Goal: Task Accomplishment & Management: Complete application form

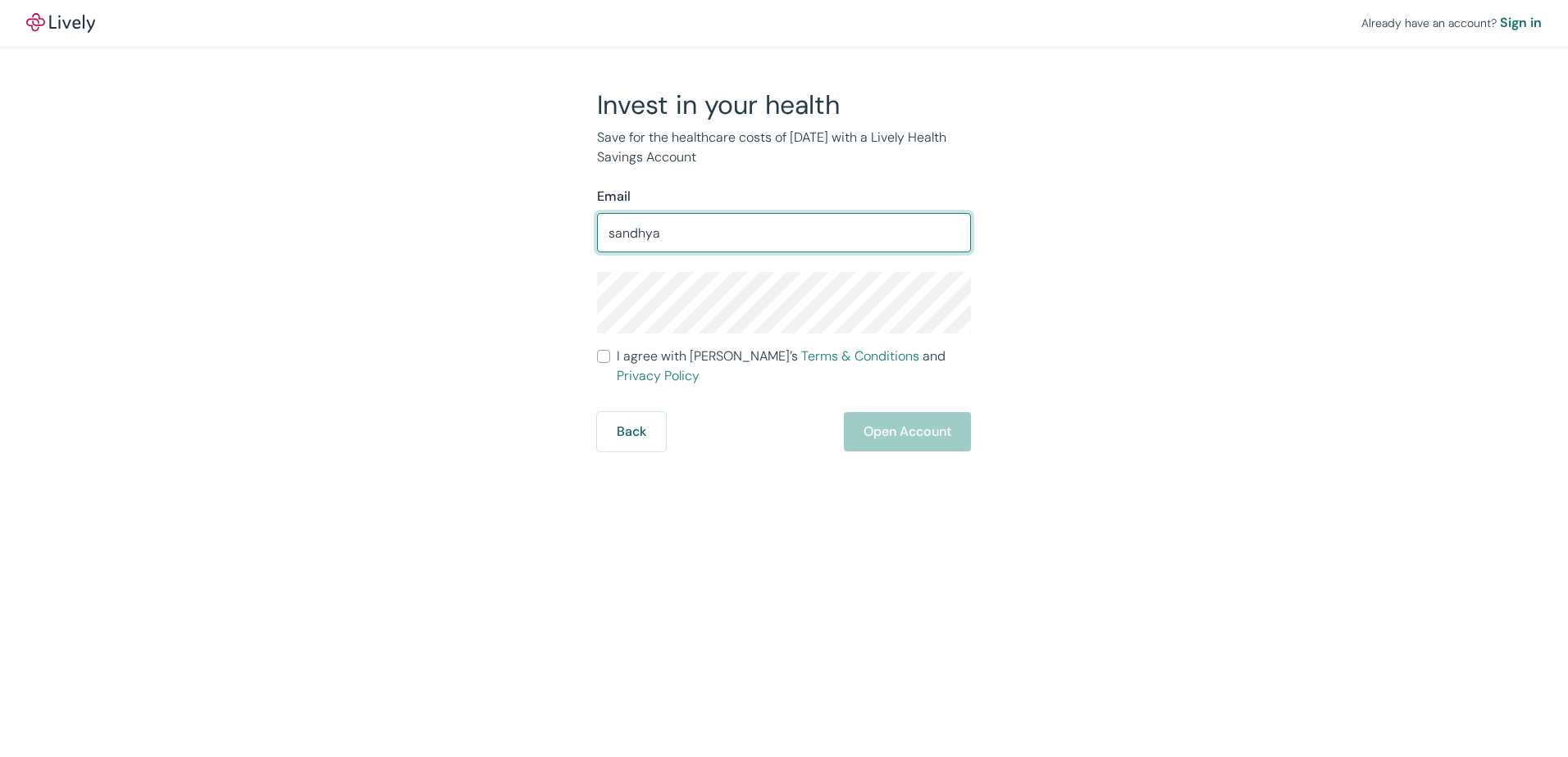
type input "[EMAIL_ADDRESS][DOMAIN_NAME]"
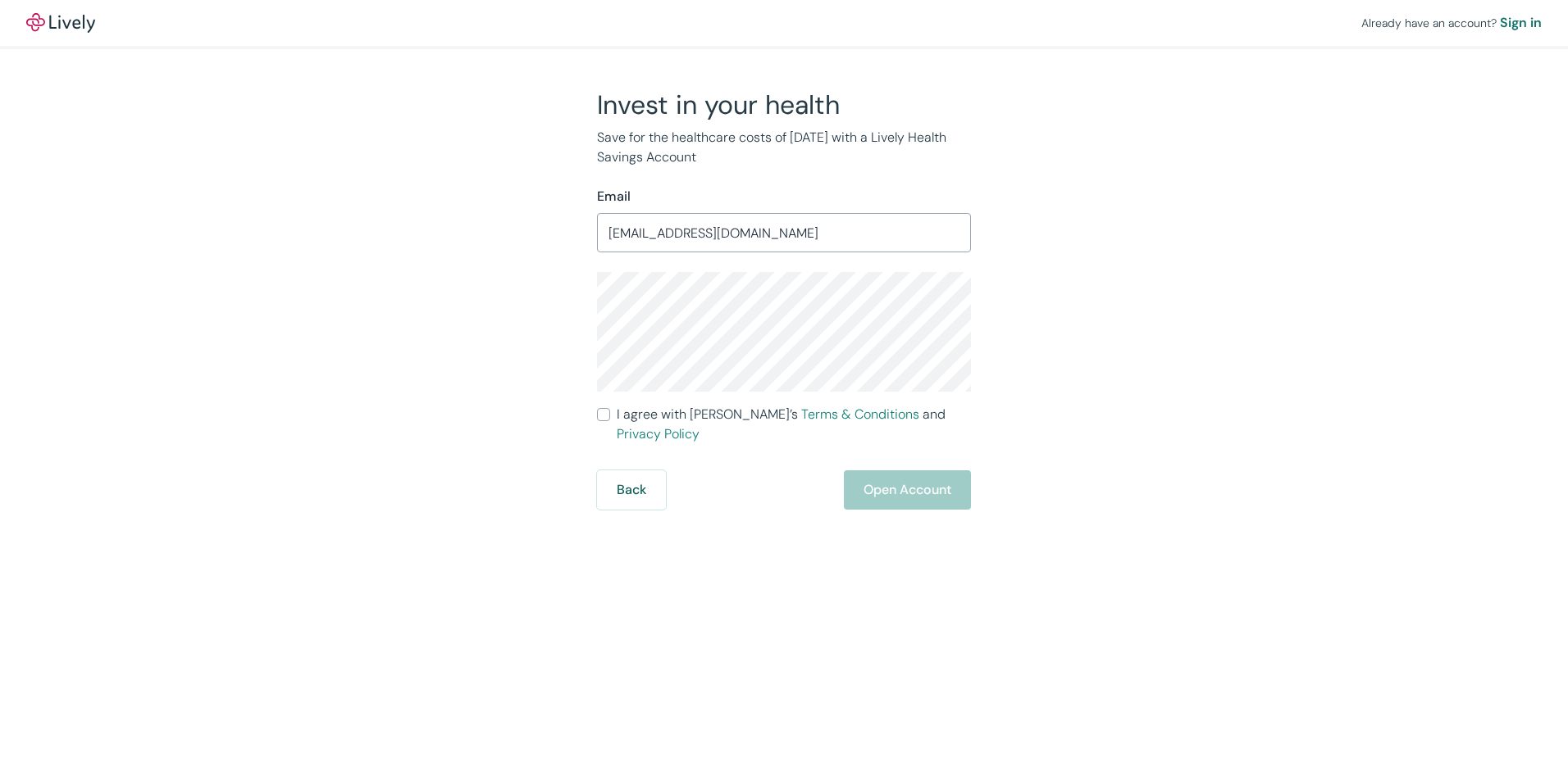
click at [604, 414] on input "I agree with Lively’s Terms & Conditions and Privacy Policy" at bounding box center [603, 414] width 13 height 13
checkbox input "true"
click at [898, 472] on button "Open Account" at bounding box center [907, 490] width 127 height 39
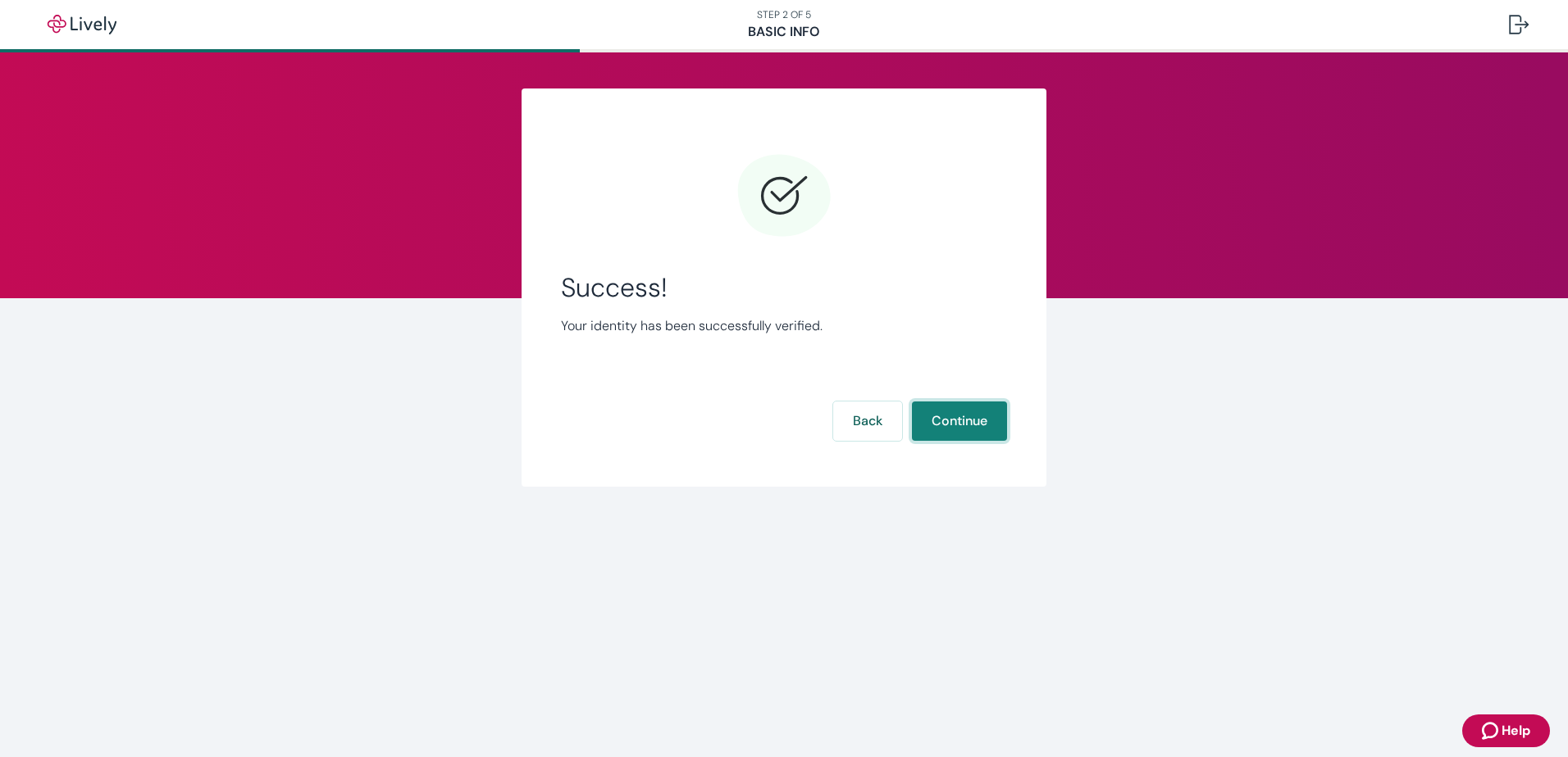
click at [974, 424] on button "Continue" at bounding box center [959, 421] width 95 height 39
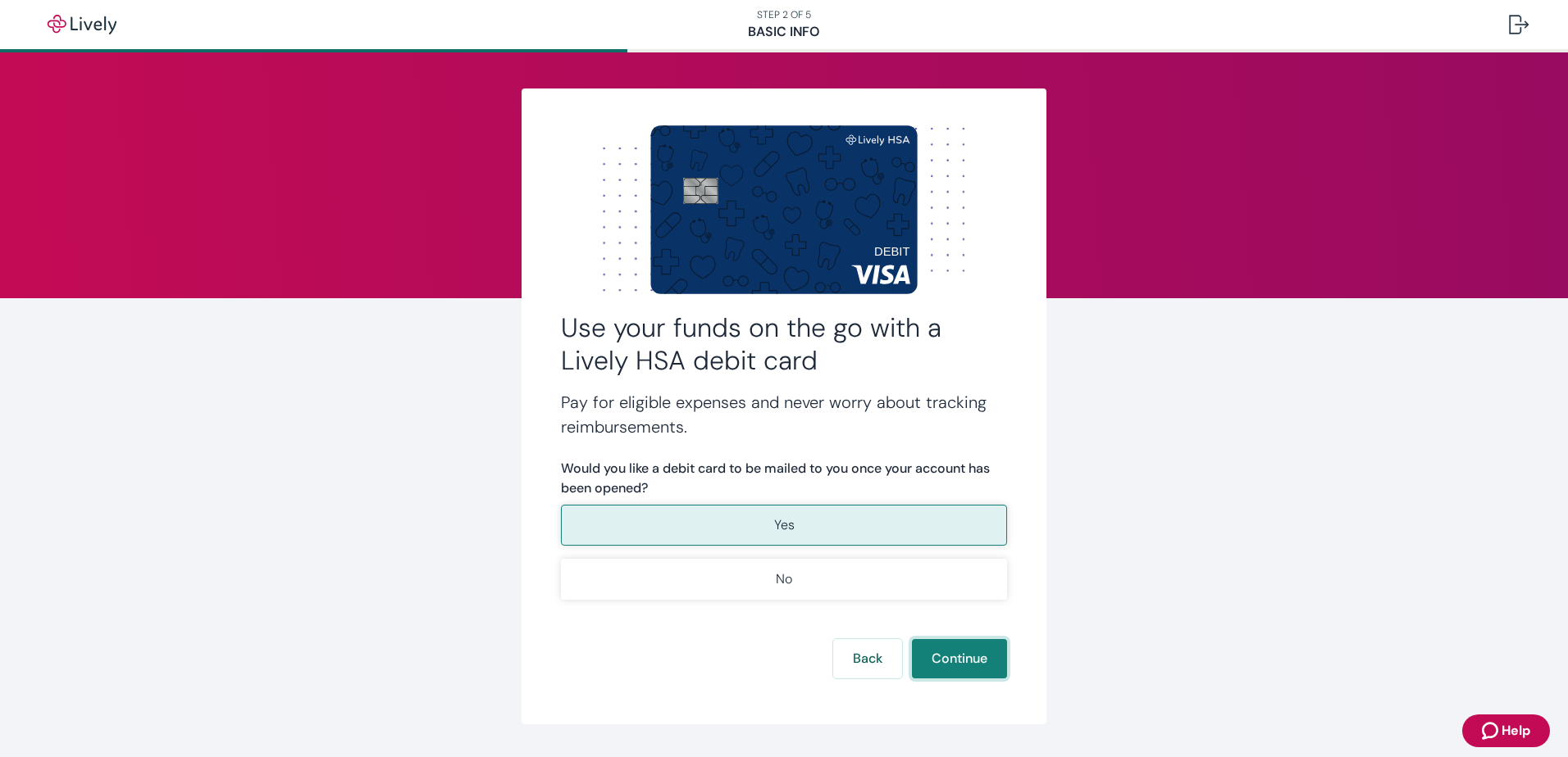
click at [947, 660] on button "Continue" at bounding box center [959, 659] width 95 height 39
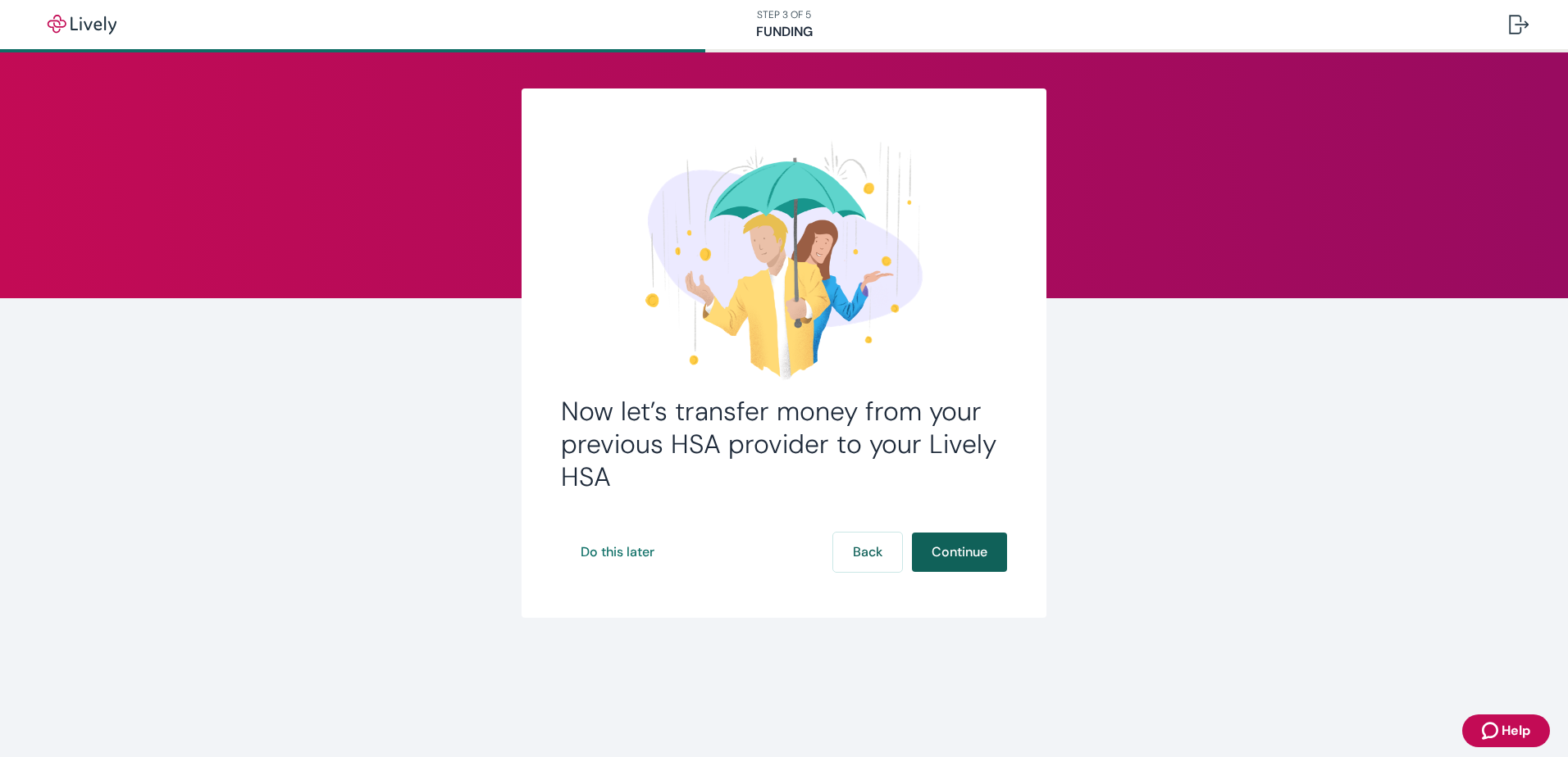
click at [956, 546] on button "Continue" at bounding box center [959, 552] width 95 height 39
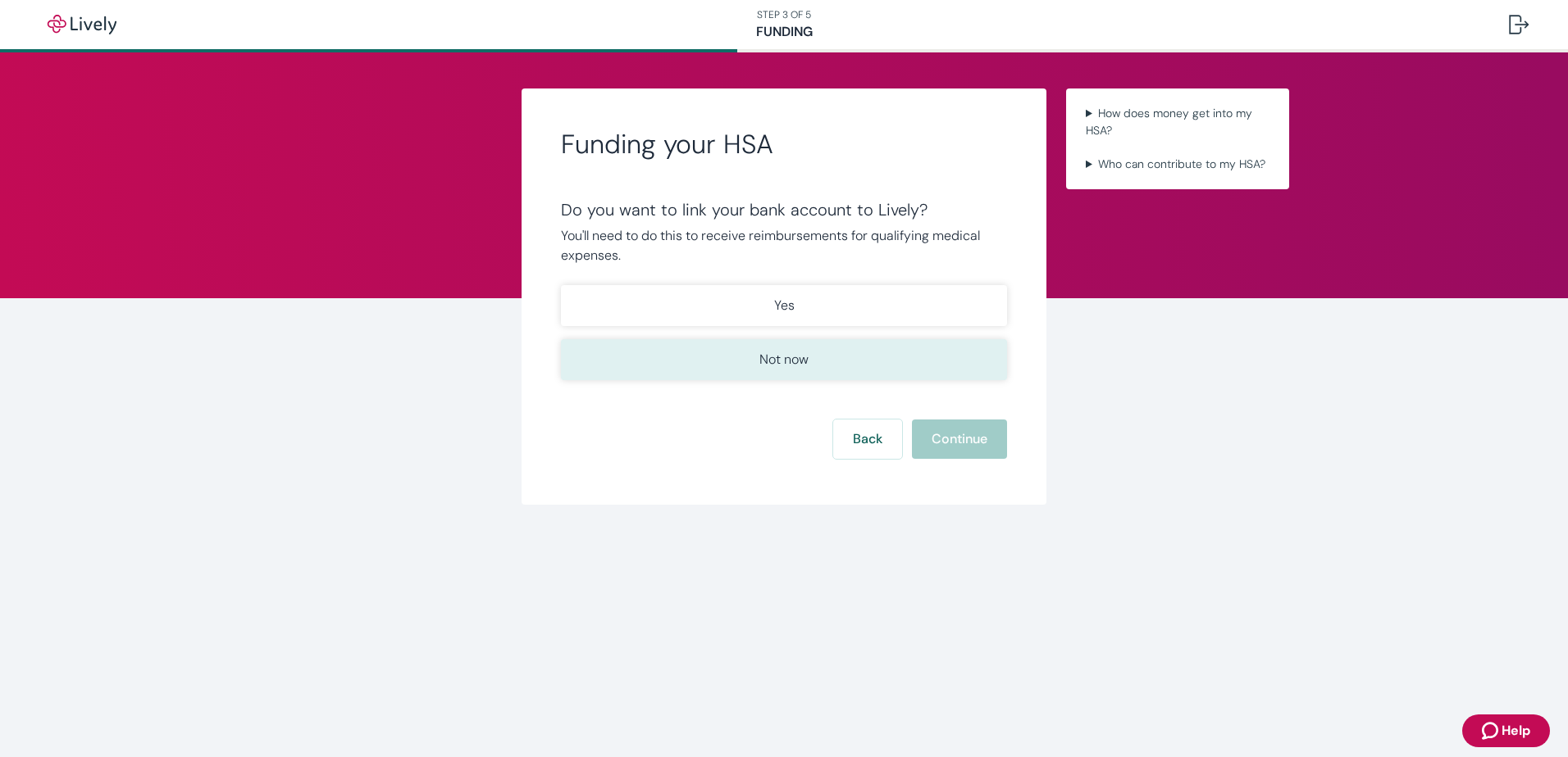
click at [756, 365] on button "Not now" at bounding box center [784, 360] width 446 height 41
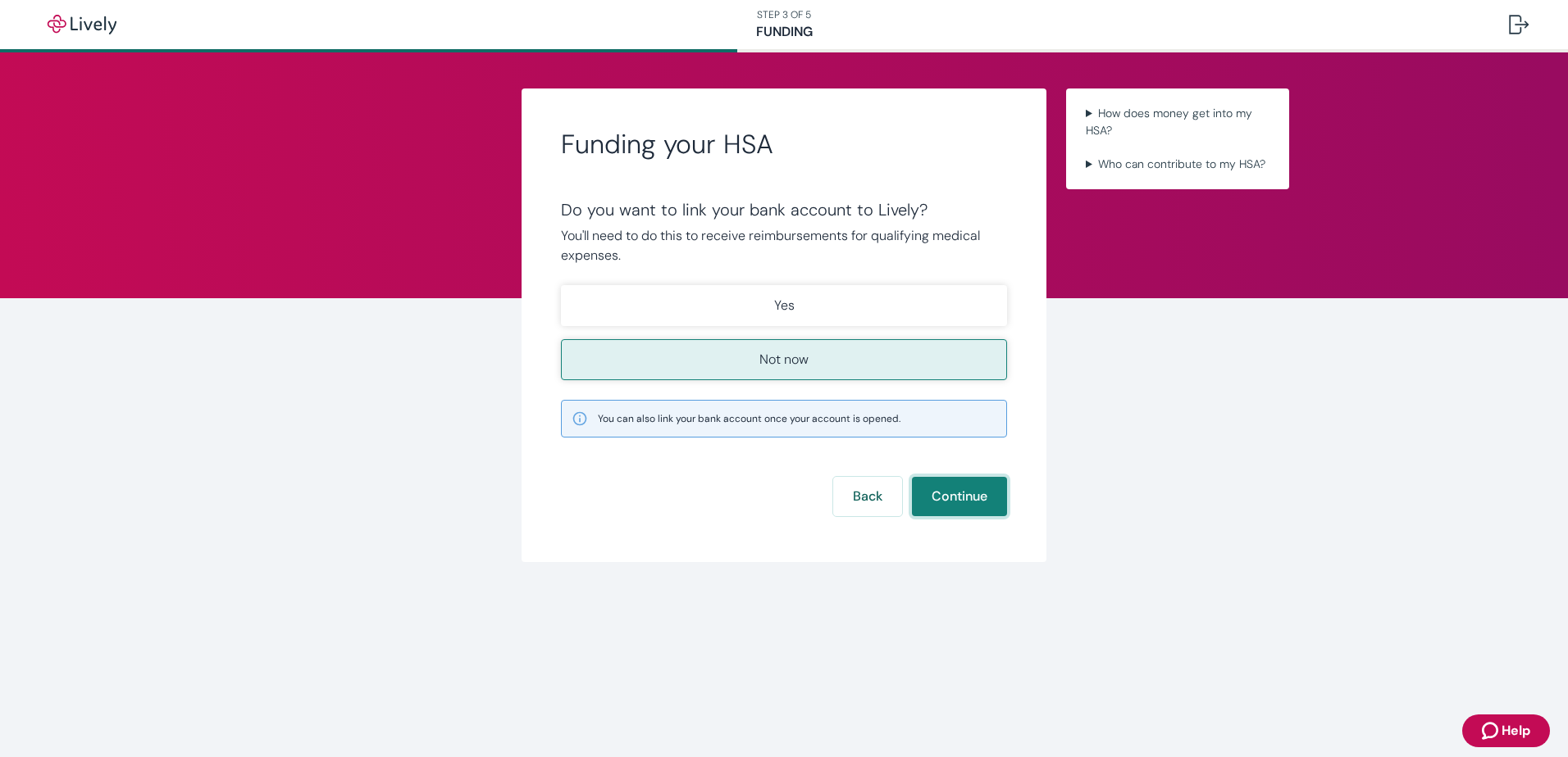
click at [964, 488] on button "Continue" at bounding box center [959, 496] width 95 height 39
